Goal: Find specific page/section: Find specific page/section

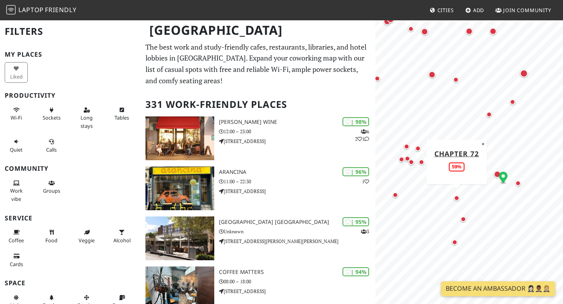
click at [457, 200] on div "Map marker" at bounding box center [456, 197] width 5 height 5
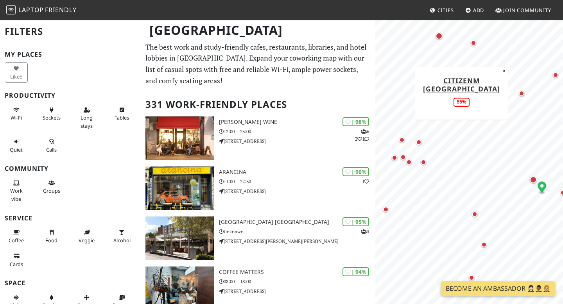
click at [524, 93] on div "Map marker" at bounding box center [521, 93] width 9 height 9
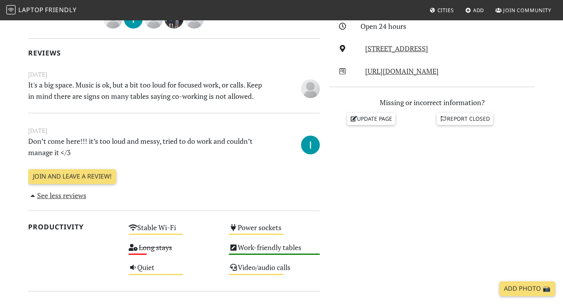
scroll to position [197, 0]
